Goal: Task Accomplishment & Management: Complete application form

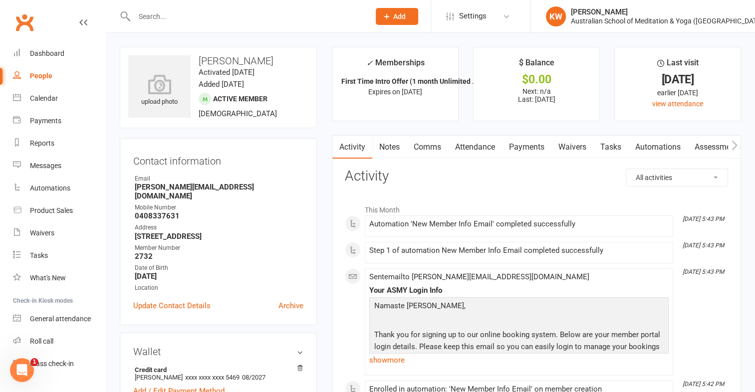
click at [208, 18] on input "text" at bounding box center [246, 16] width 231 height 14
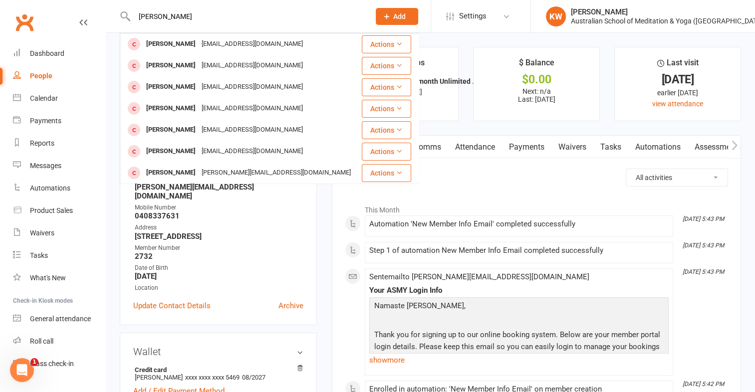
type input "[PERSON_NAME]"
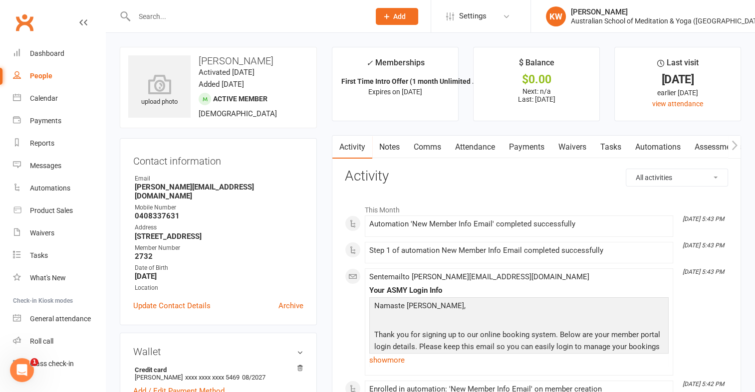
click at [235, 17] on input "text" at bounding box center [246, 16] width 231 height 14
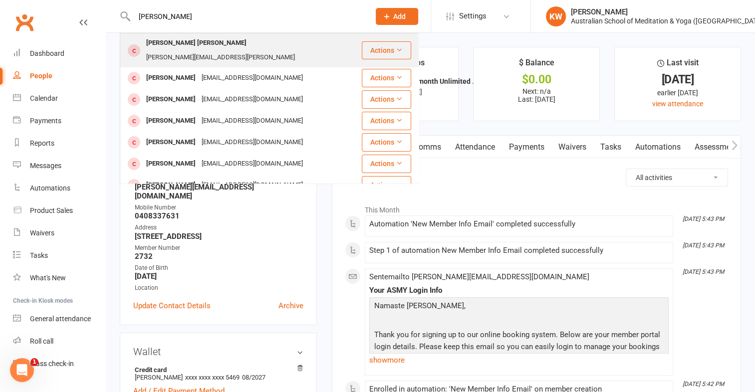
type input "[PERSON_NAME]"
click at [219, 45] on div "[PERSON_NAME] [PERSON_NAME]" at bounding box center [196, 43] width 106 height 14
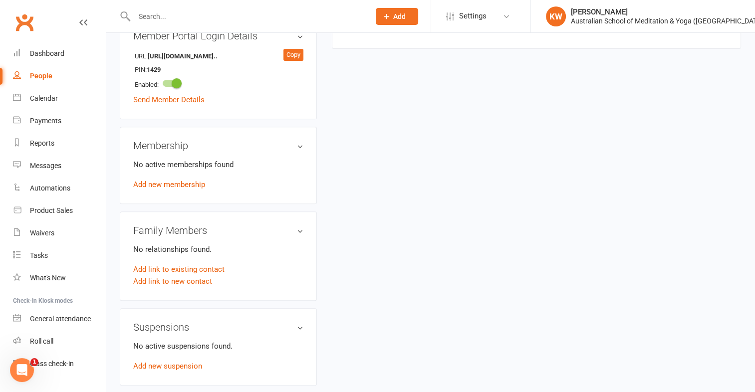
scroll to position [422, 0]
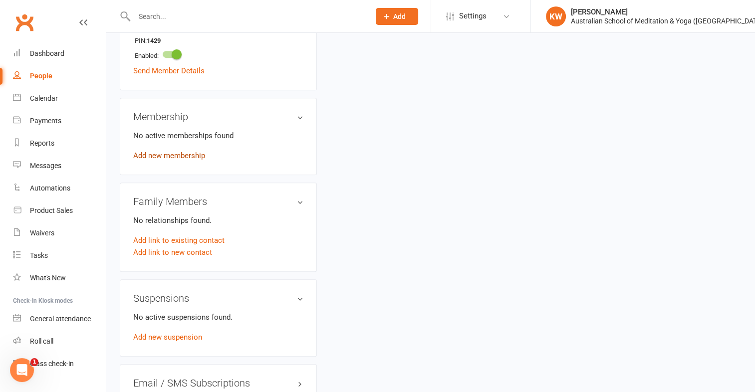
click at [176, 151] on link "Add new membership" at bounding box center [169, 155] width 72 height 9
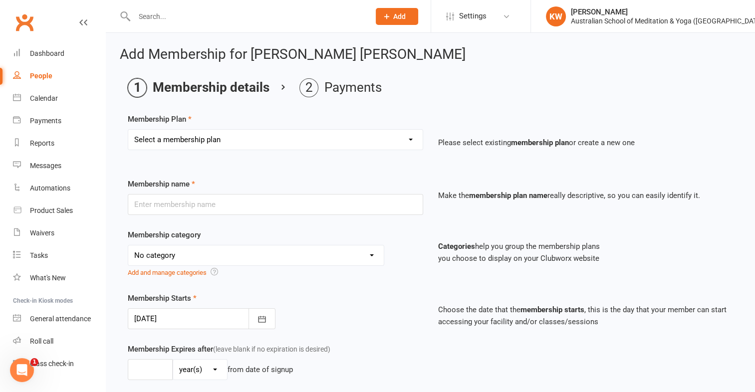
click at [292, 147] on select "Select a membership plan First Time Intro Offer (1 month Unlimited Meditation &…" at bounding box center [275, 140] width 294 height 20
select select "8"
click at [128, 130] on select "Select a membership plan First Time Intro Offer (1 month Unlimited Meditation &…" at bounding box center [275, 140] width 294 height 20
type input "CLASS PASS: 1 Yoga or Meditation Class"
select select "4"
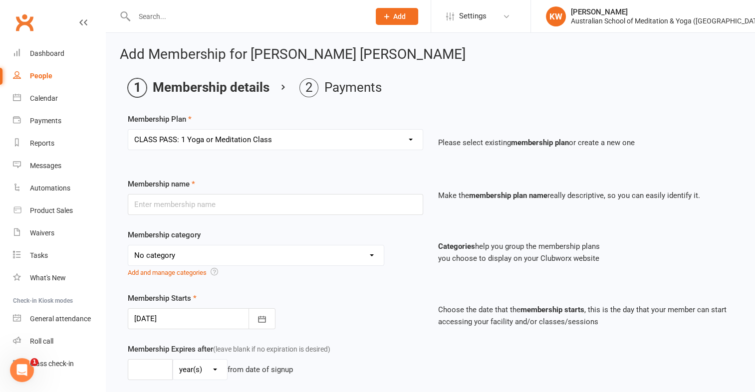
type input "3"
select select "2"
type input "1"
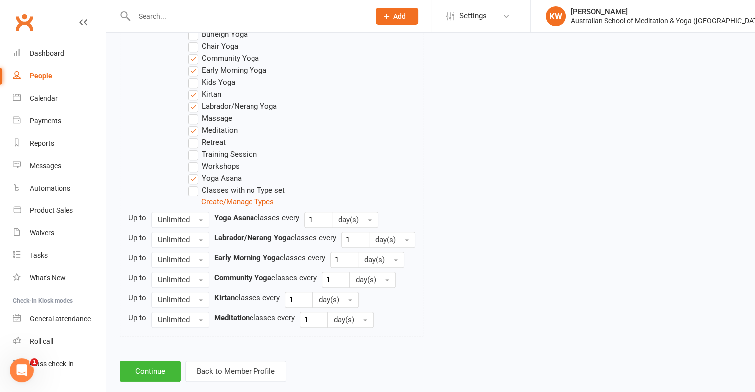
scroll to position [569, 0]
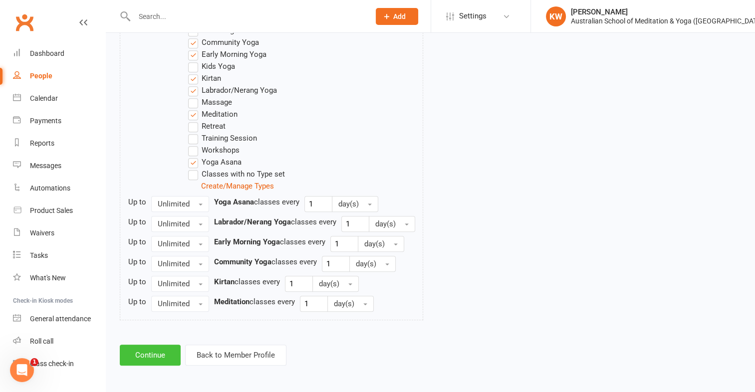
click at [163, 354] on button "Continue" at bounding box center [150, 355] width 61 height 21
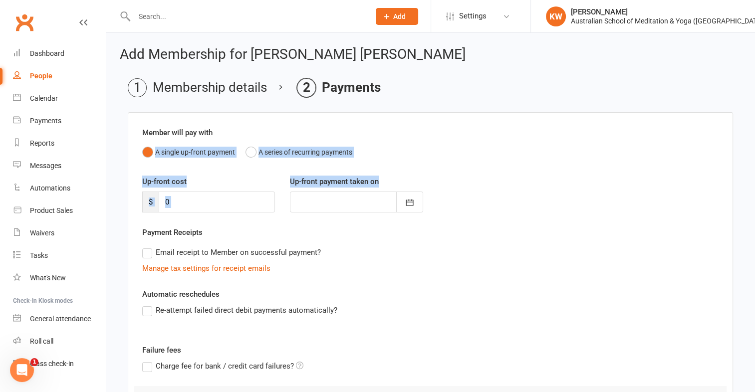
drag, startPoint x: 750, startPoint y: 135, endPoint x: 764, endPoint y: 226, distance: 92.3
click at [754, 226] on html "Prospect Member Non-attending contact Class / event Appointment Bulk message Ad…" at bounding box center [377, 251] width 755 height 503
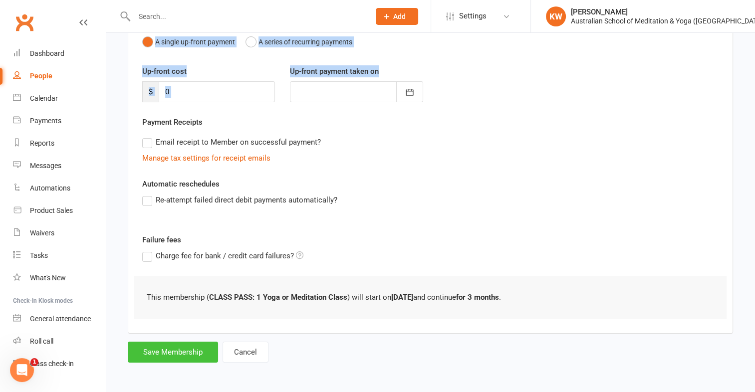
click at [188, 345] on button "Save Membership" at bounding box center [173, 352] width 90 height 21
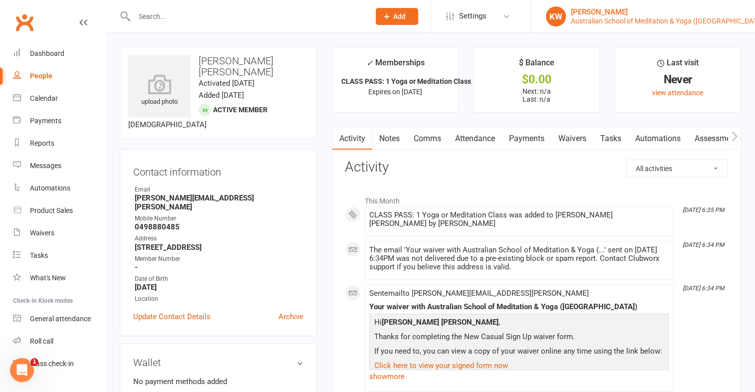
click at [581, 13] on div "[PERSON_NAME]" at bounding box center [668, 11] width 195 height 9
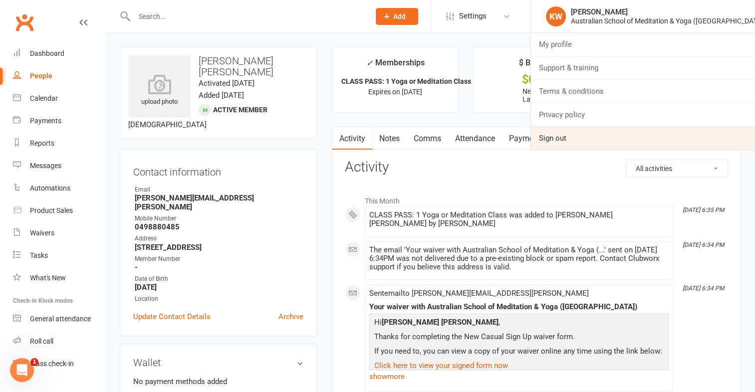
click at [569, 135] on link "Sign out" at bounding box center [643, 138] width 224 height 23
